Goal: Transaction & Acquisition: Purchase product/service

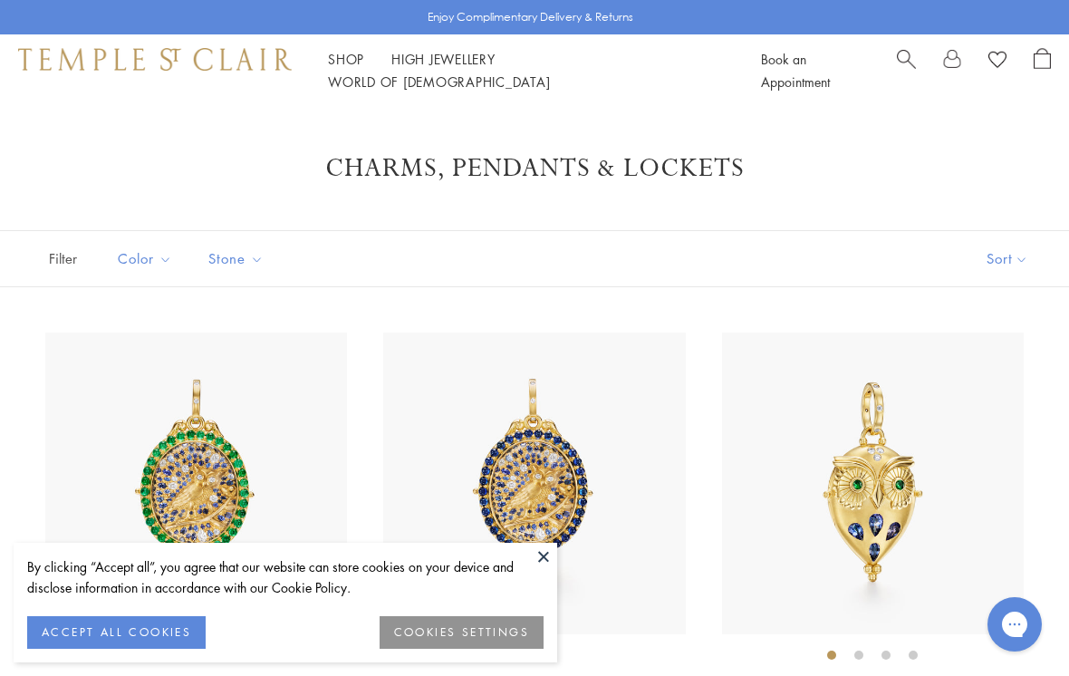
scroll to position [8033, 0]
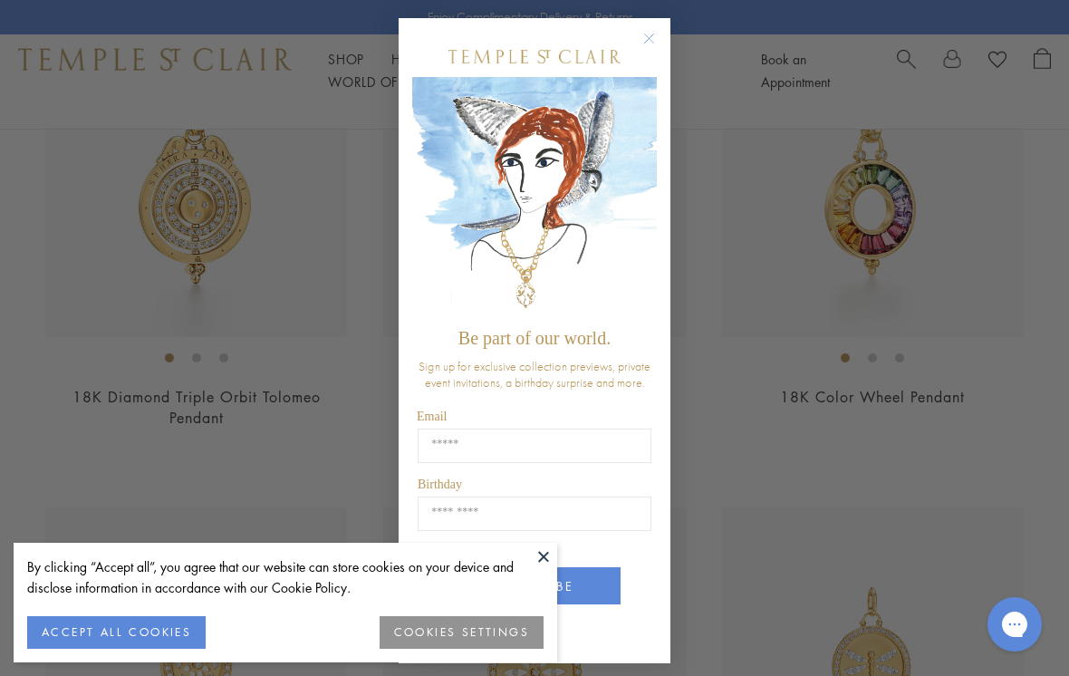
click at [643, 36] on circle "Close dialog" at bounding box center [650, 39] width 22 height 22
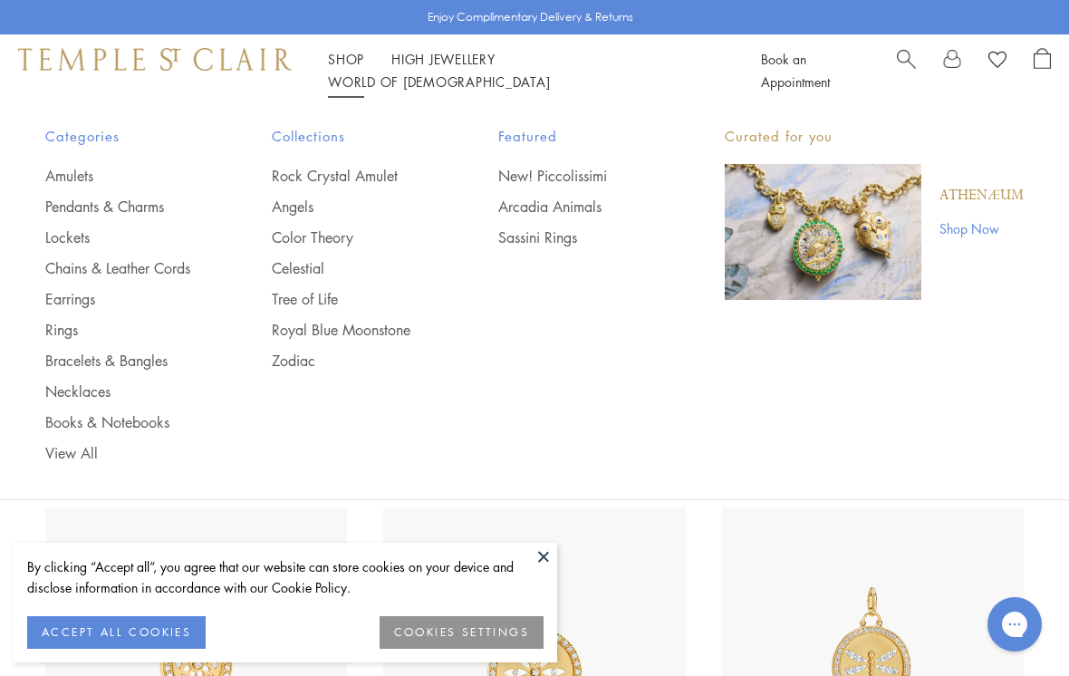
click at [53, 333] on link "Rings" at bounding box center [122, 330] width 154 height 20
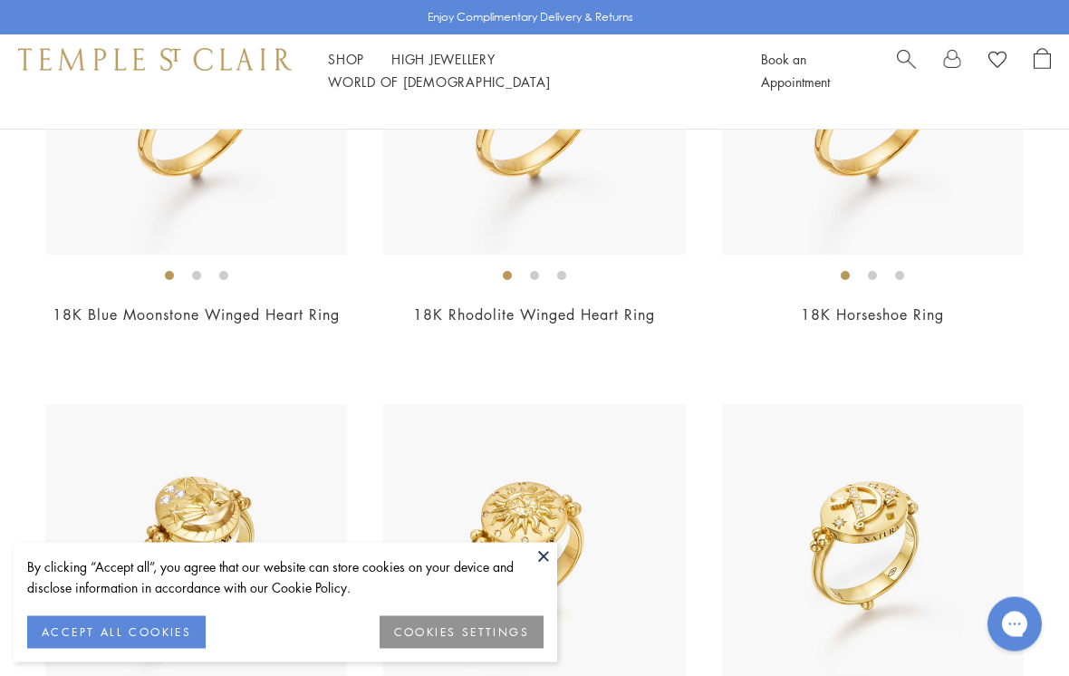
scroll to position [3982, 0]
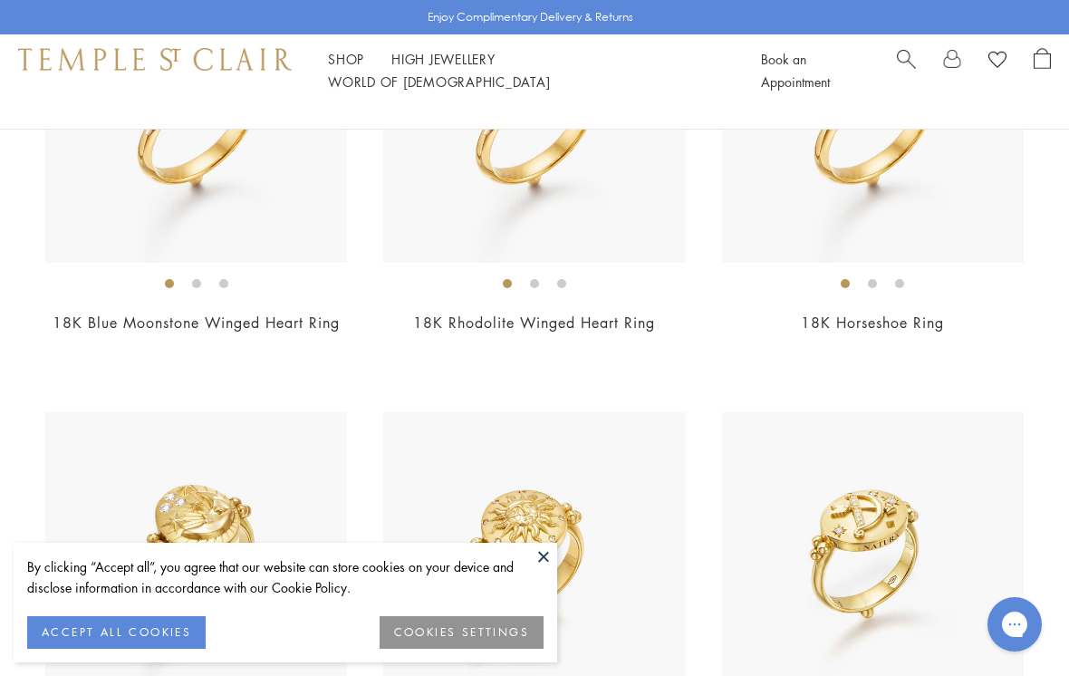
click at [855, 236] on img at bounding box center [873, 112] width 302 height 302
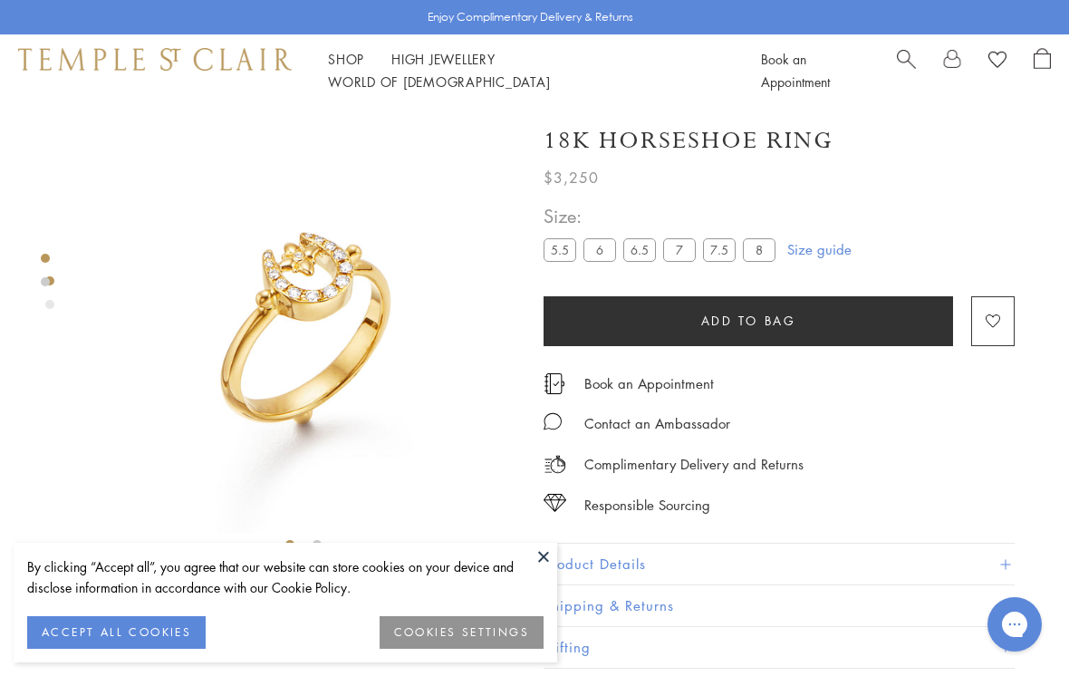
click at [748, 255] on label "8" at bounding box center [759, 249] width 33 height 23
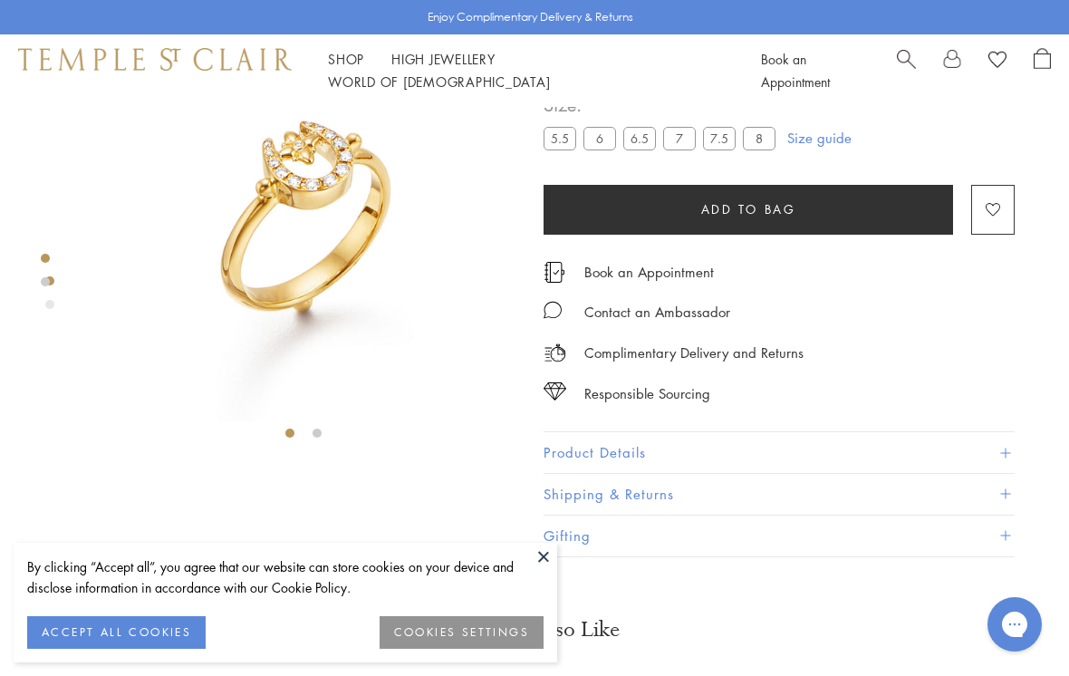
scroll to position [110, 0]
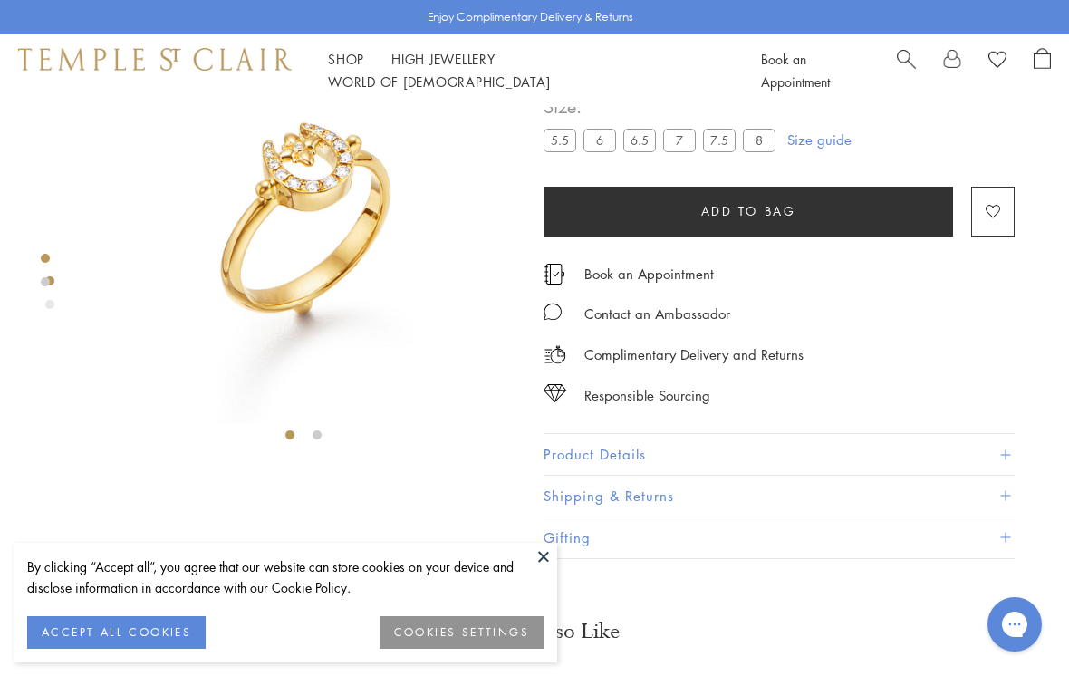
click at [534, 551] on button at bounding box center [543, 556] width 27 height 27
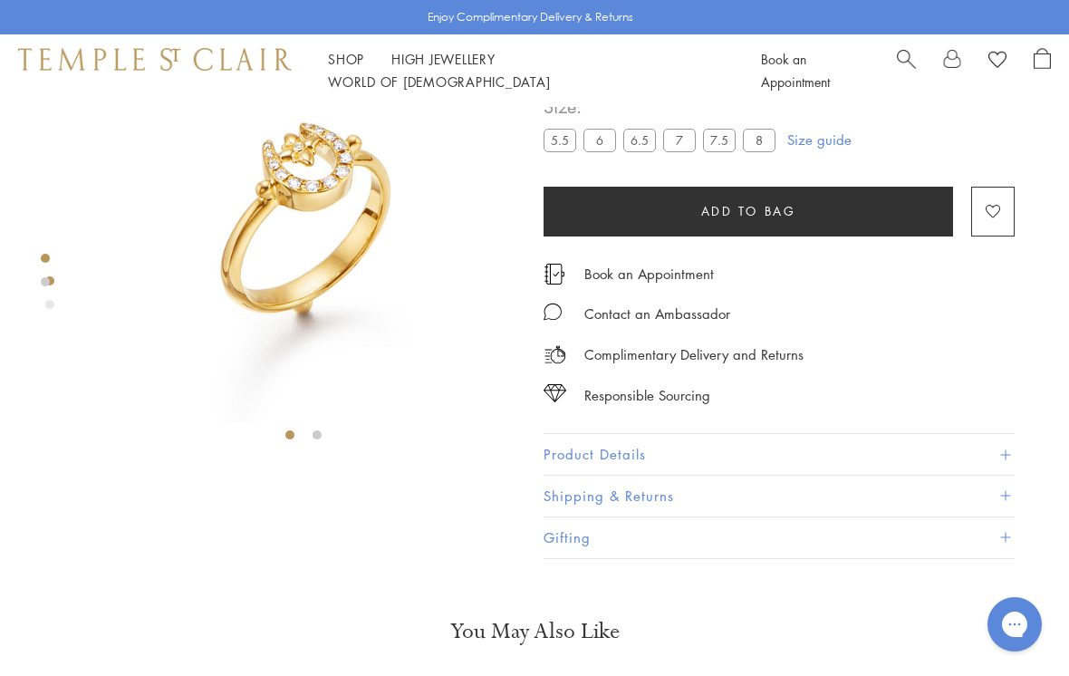
click at [4, 137] on div at bounding box center [285, 221] width 571 height 448
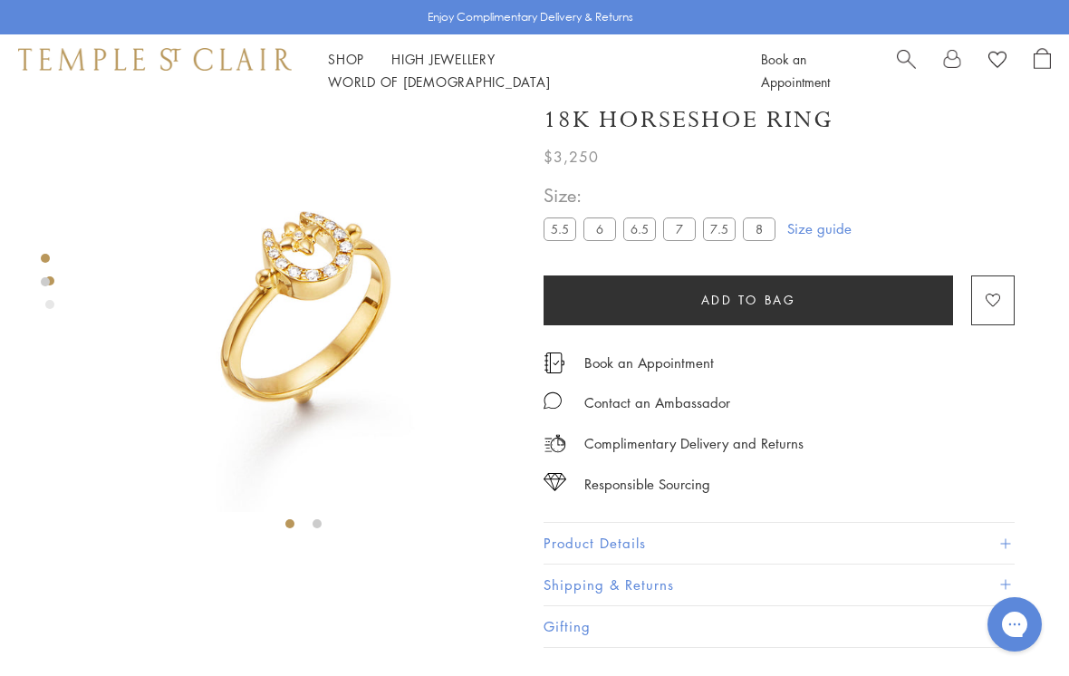
scroll to position [0, 0]
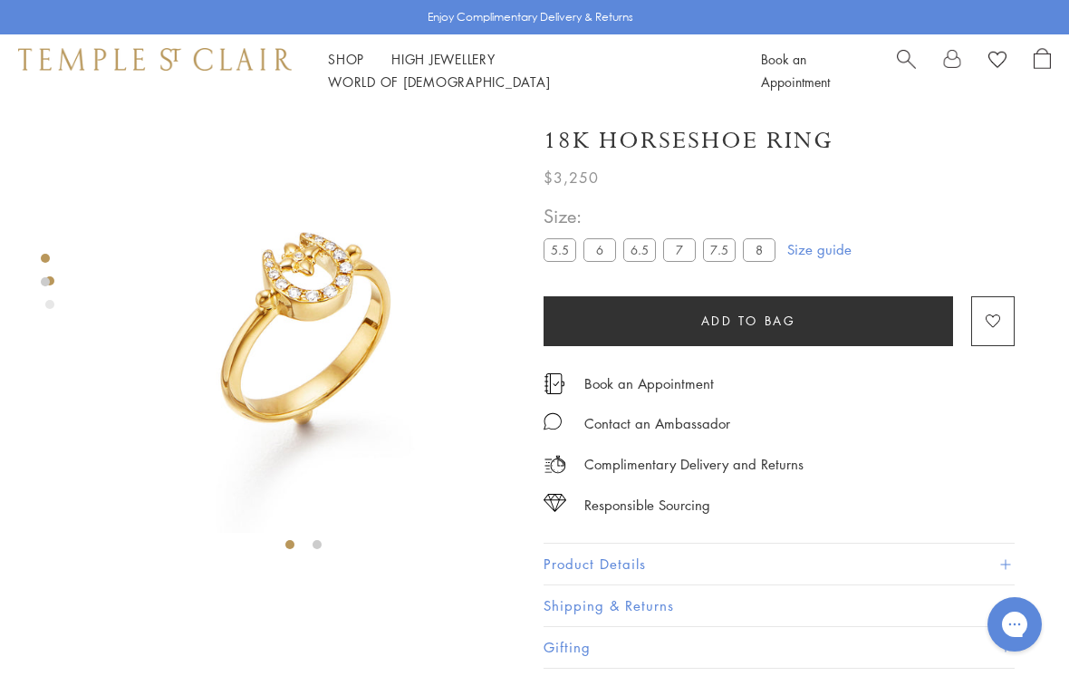
click at [335, 67] on link "Shop Shop" at bounding box center [346, 59] width 36 height 18
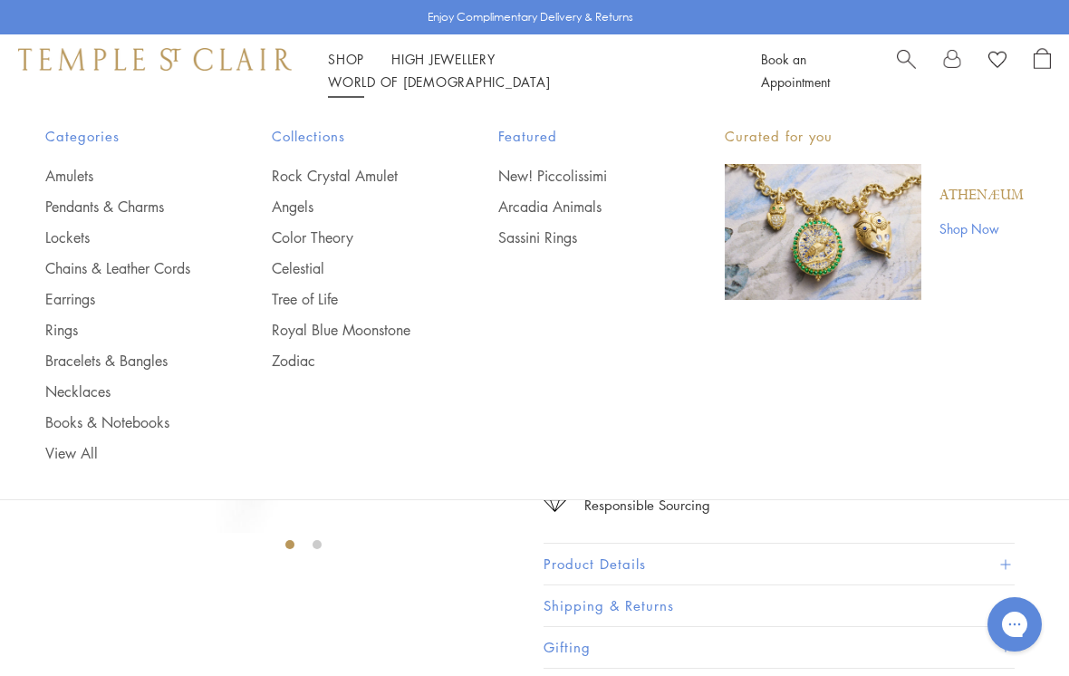
click at [177, 265] on link "Chains & Leather Cords" at bounding box center [122, 268] width 154 height 20
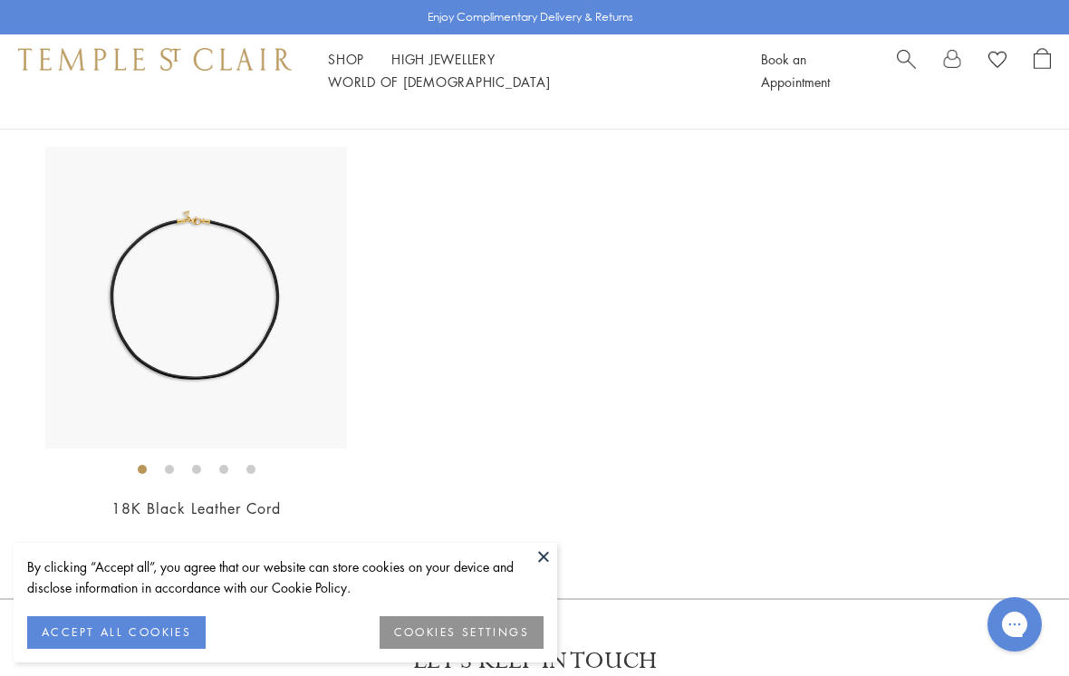
scroll to position [3374, 0]
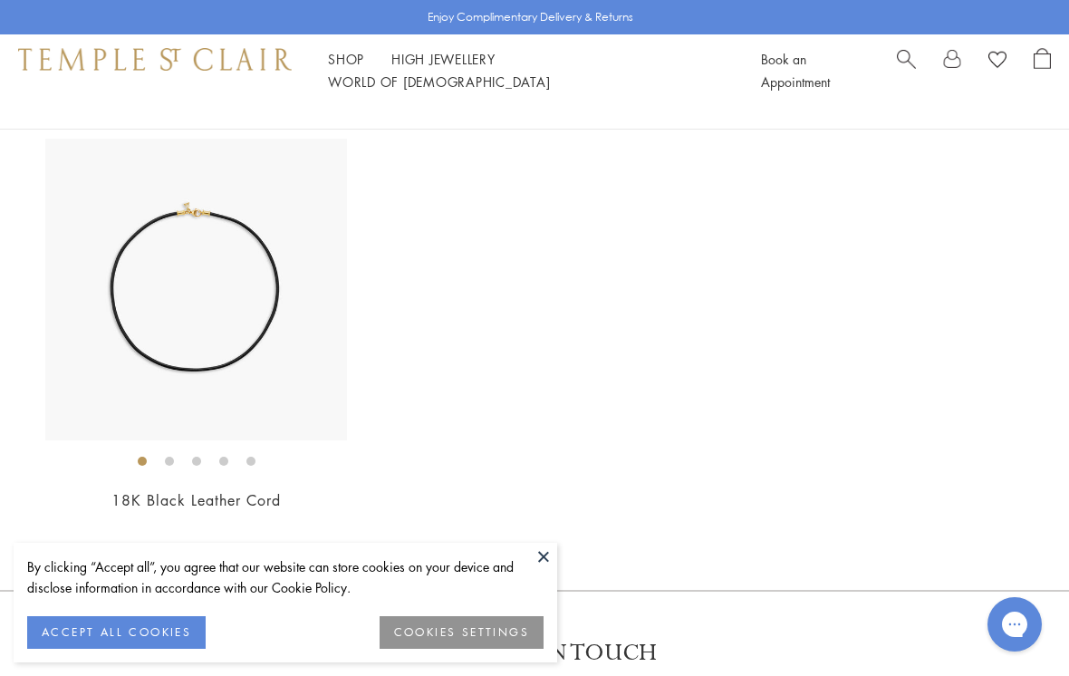
click at [241, 328] on img at bounding box center [196, 290] width 302 height 302
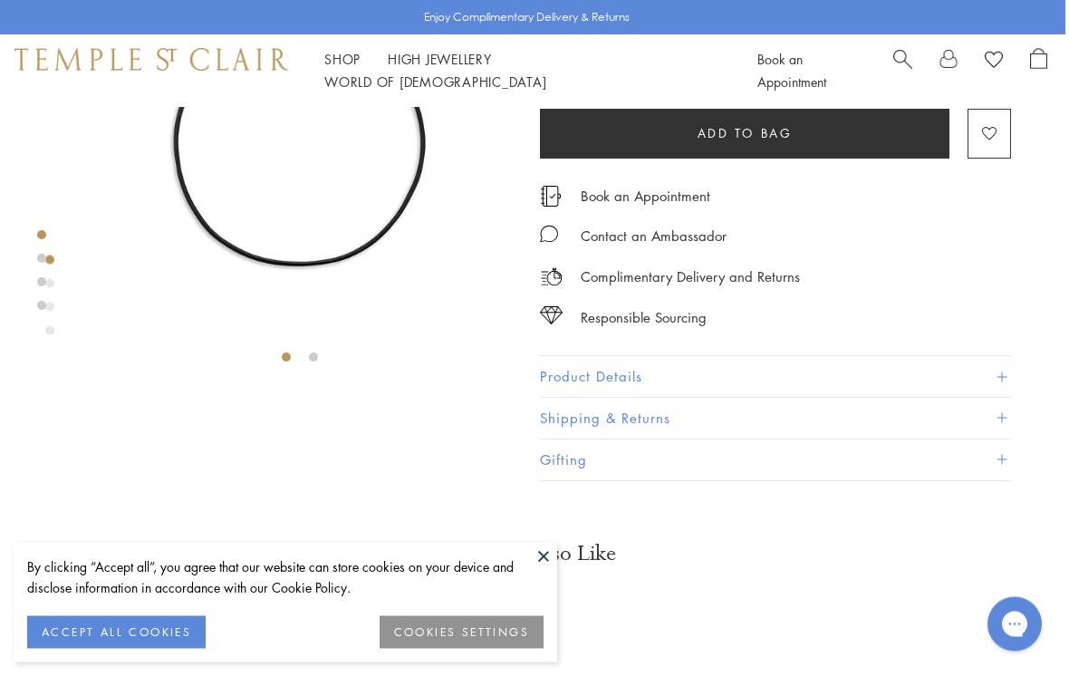
scroll to position [191, 4]
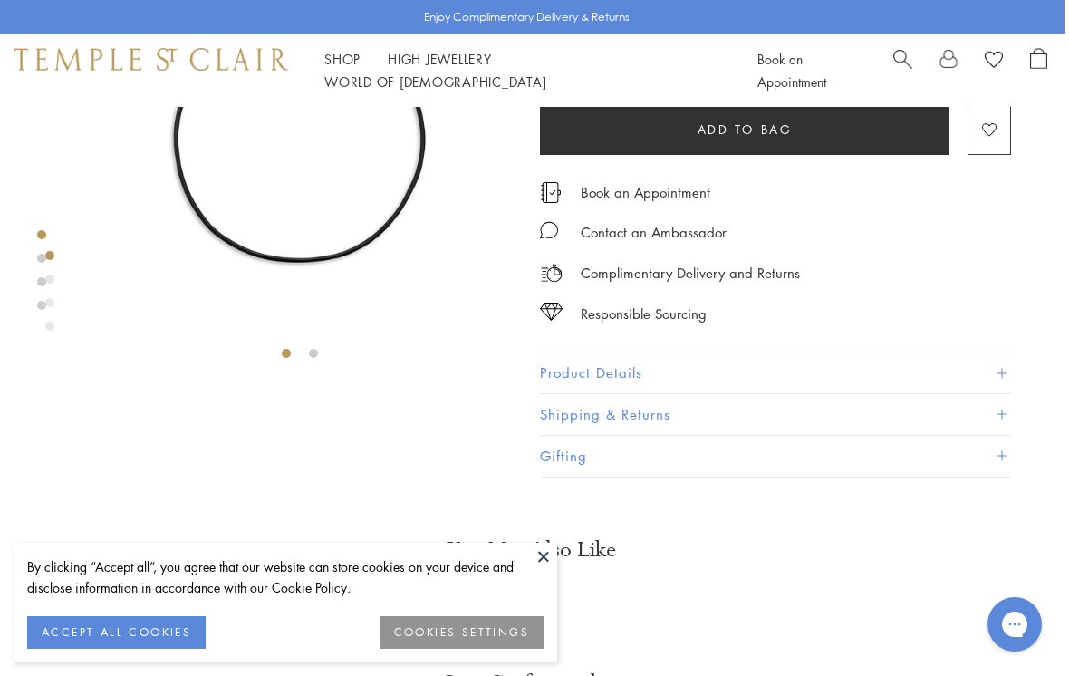
click at [541, 553] on button at bounding box center [543, 556] width 27 height 27
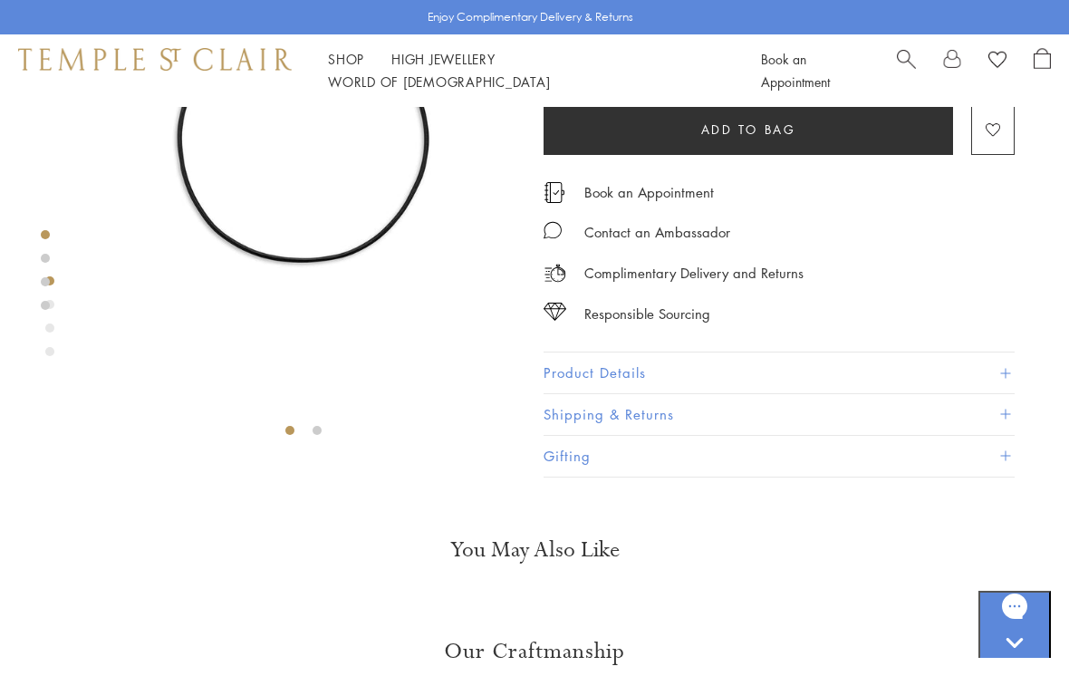
scroll to position [0, 0]
